Goal: Task Accomplishment & Management: Manage account settings

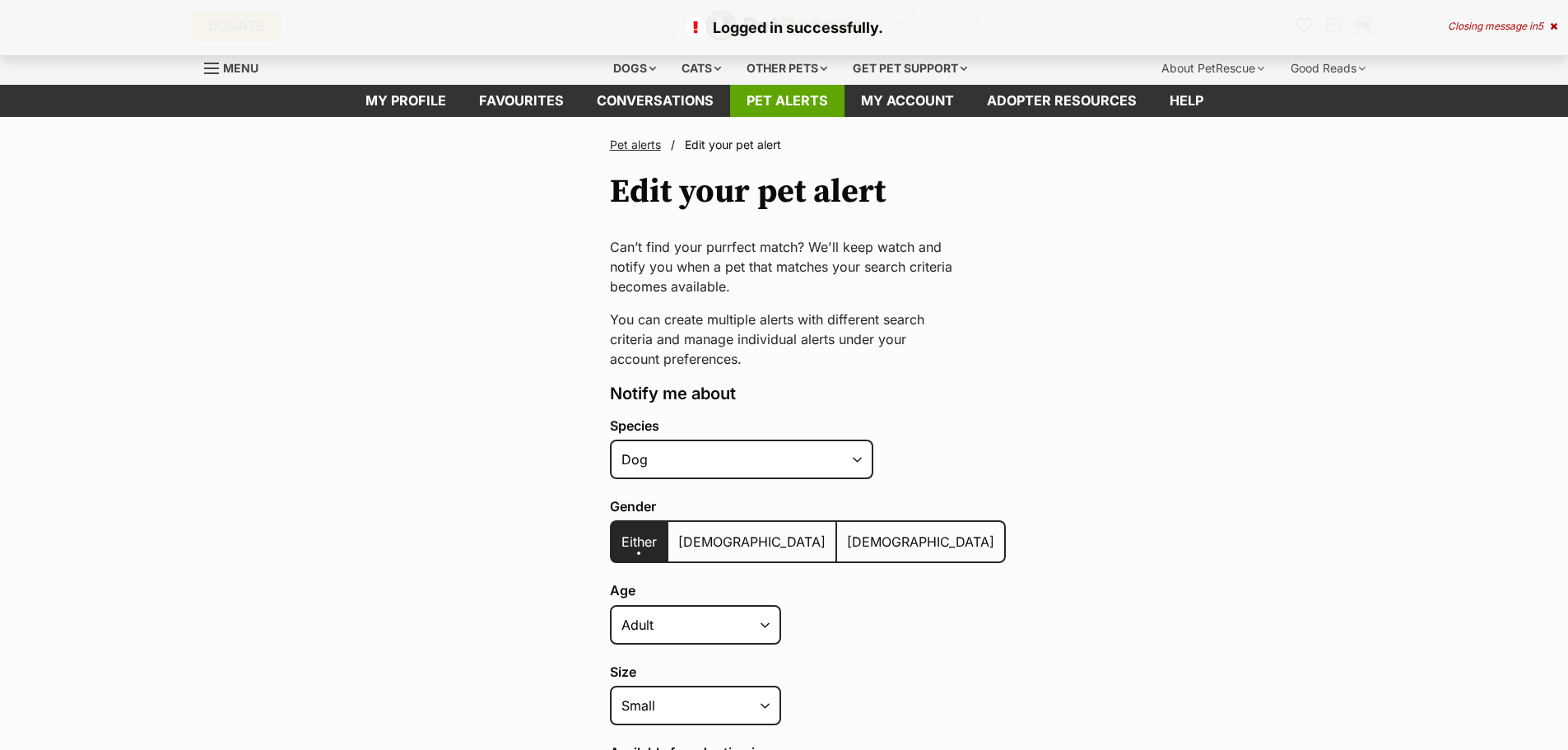
drag, startPoint x: 0, startPoint y: 0, endPoint x: 779, endPoint y: 93, distance: 784.5
click at [779, 93] on link "Pet alerts" at bounding box center [786, 100] width 114 height 32
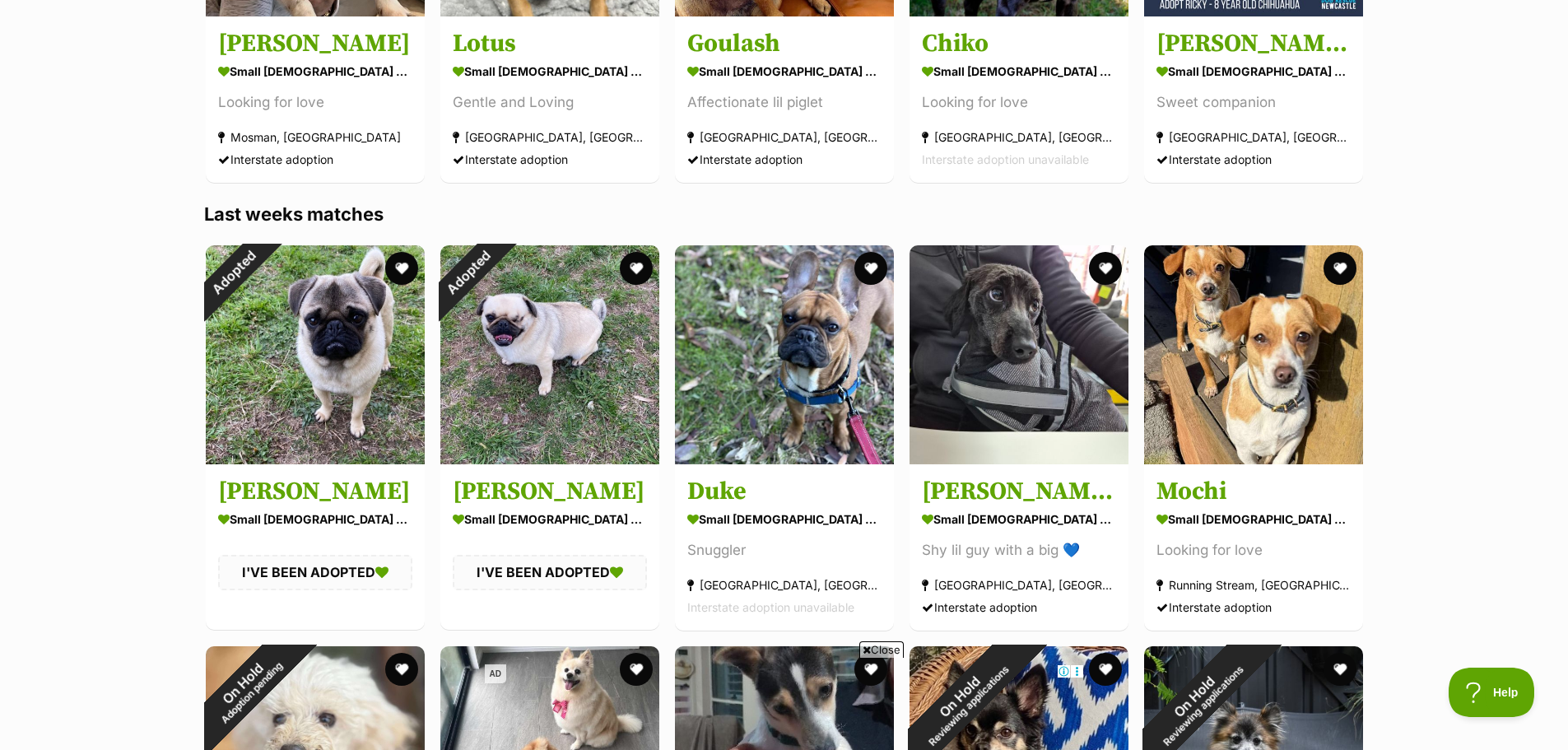
scroll to position [1399, 0]
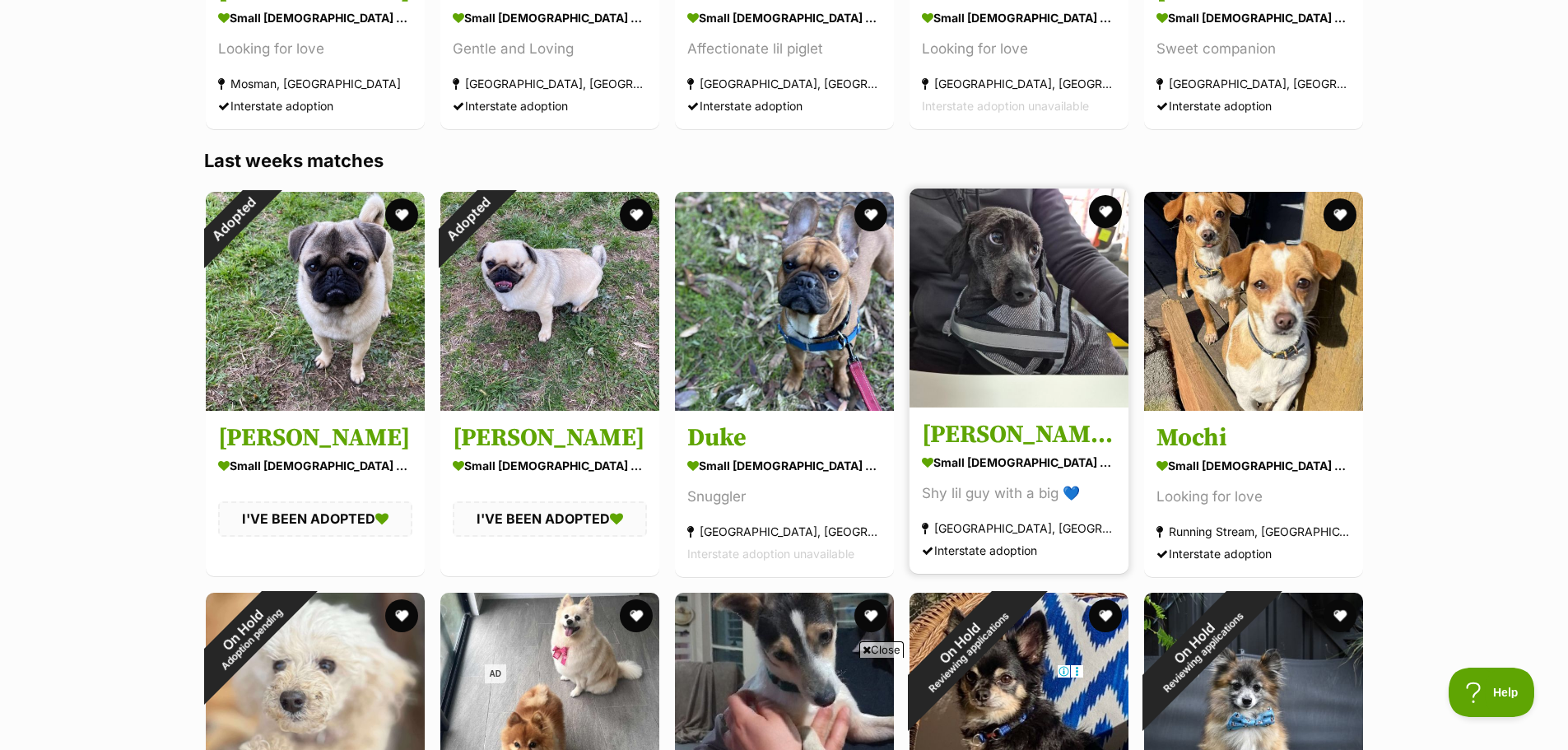
click at [975, 316] on img at bounding box center [1019, 297] width 219 height 219
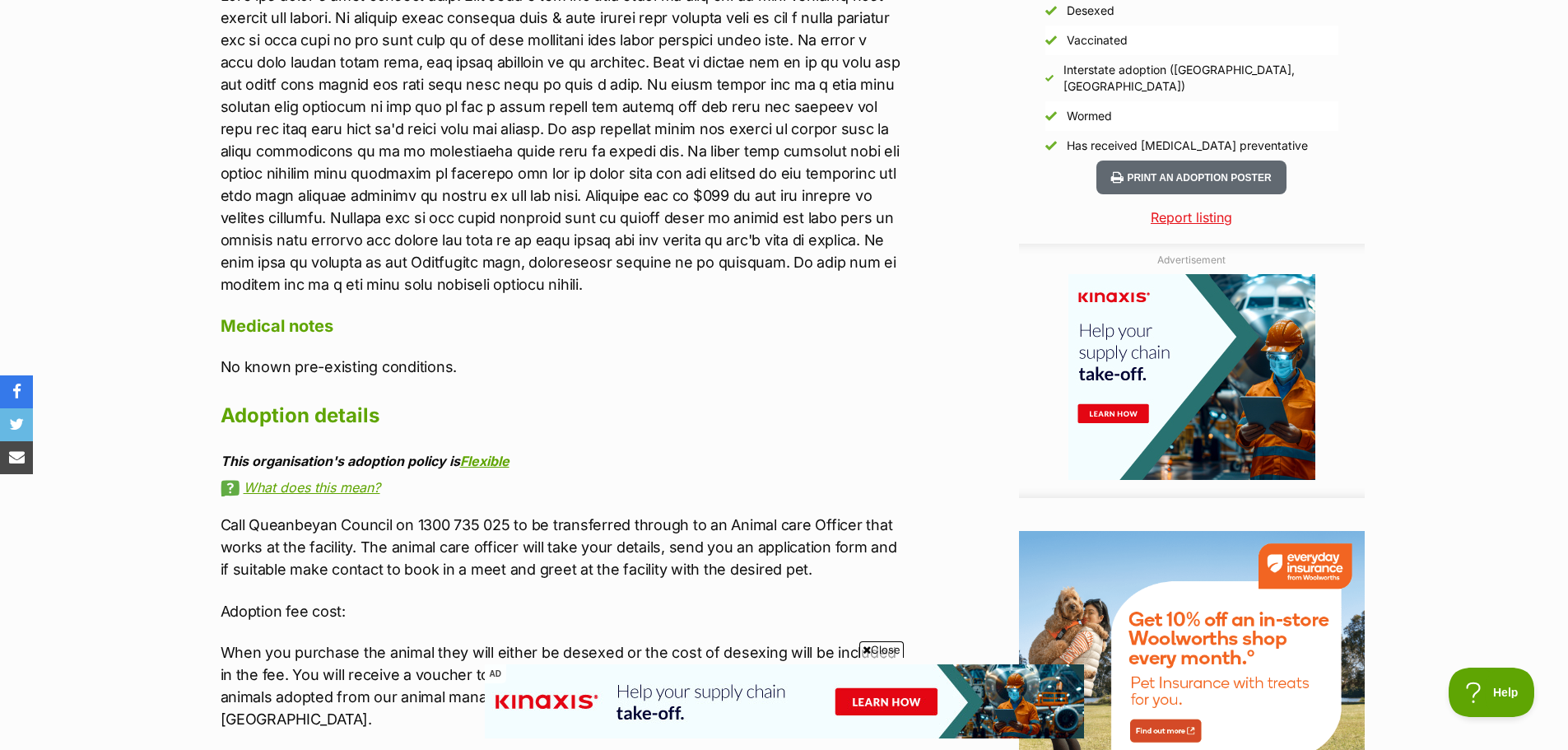
scroll to position [1445, 0]
